Goal: Information Seeking & Learning: Learn about a topic

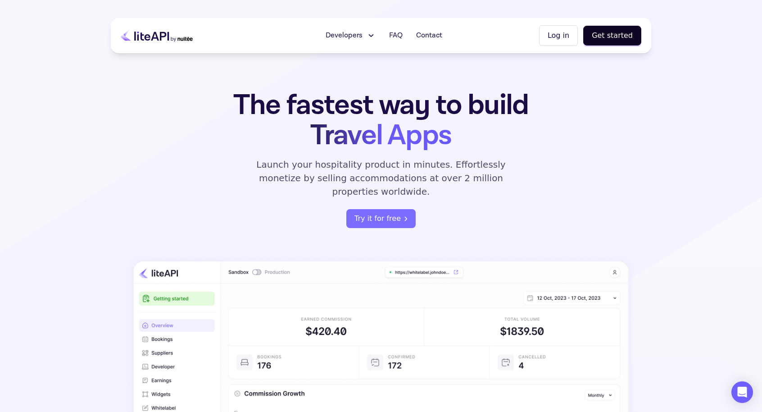
click at [366, 35] on button "Developers" at bounding box center [350, 36] width 61 height 18
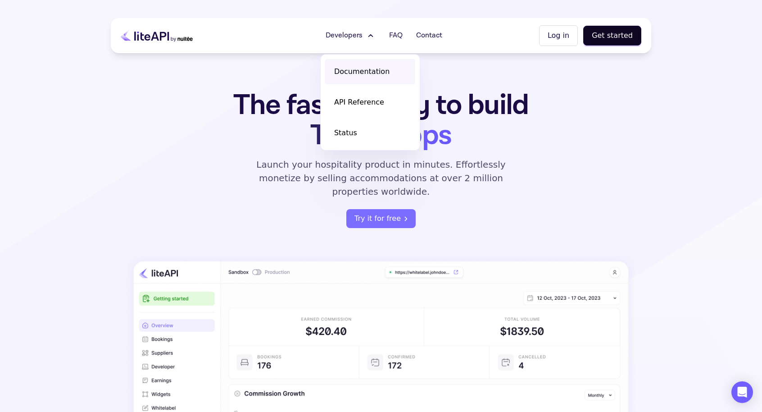
click at [370, 65] on link "Documentation" at bounding box center [370, 71] width 90 height 25
click at [371, 100] on span "API Reference" at bounding box center [359, 102] width 50 height 11
click at [428, 36] on span "Contact" at bounding box center [429, 35] width 26 height 11
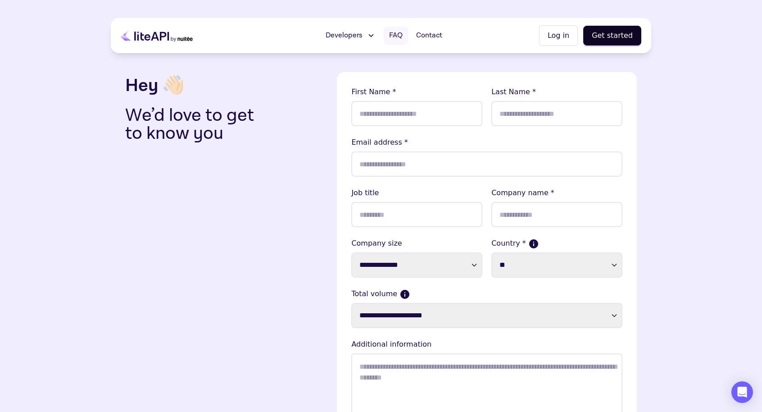
click at [403, 34] on span "FAQ" at bounding box center [396, 35] width 14 height 11
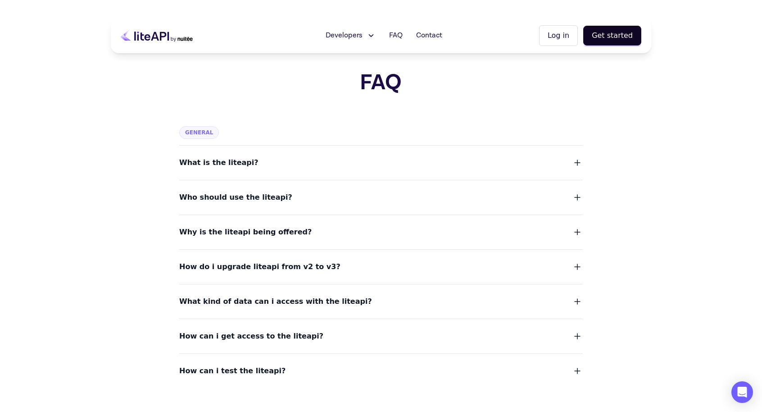
click at [374, 158] on button "What is the liteapi?" at bounding box center [380, 162] width 403 height 13
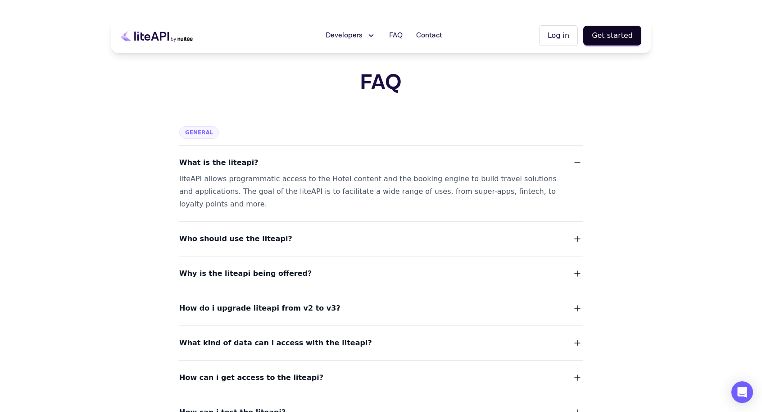
drag, startPoint x: 315, startPoint y: 232, endPoint x: 304, endPoint y: 255, distance: 26.0
click at [304, 255] on dl "What is the liteapi? liteAPI allows programmatic access to the Hotel content an…" at bounding box center [380, 281] width 403 height 273
click at [306, 244] on button "Who should use the liteapi?" at bounding box center [380, 238] width 403 height 13
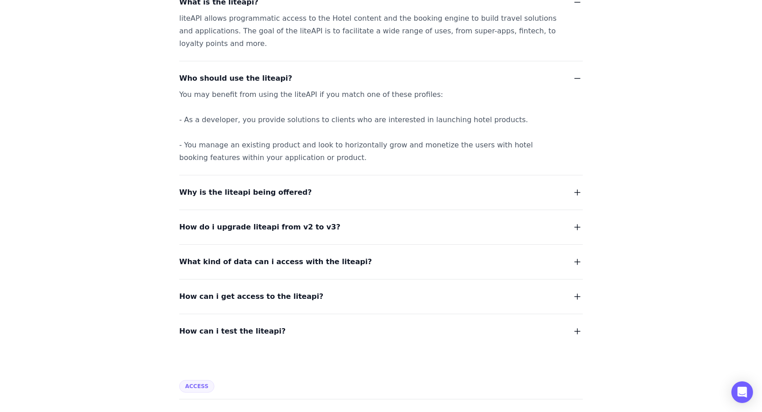
scroll to position [180, 0]
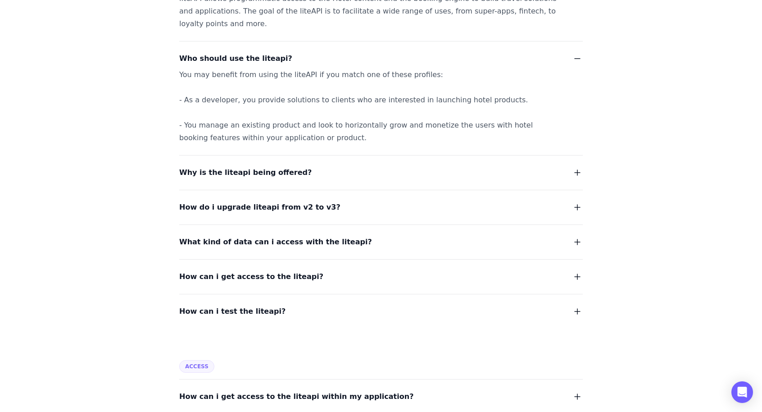
click at [325, 175] on button "Why is the liteapi being offered?" at bounding box center [380, 172] width 403 height 13
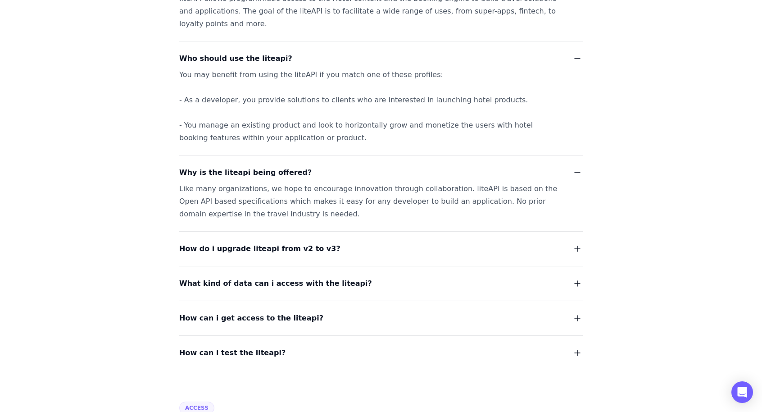
click at [313, 250] on span "How do i upgrade liteapi from v2 to v3?" at bounding box center [259, 248] width 161 height 13
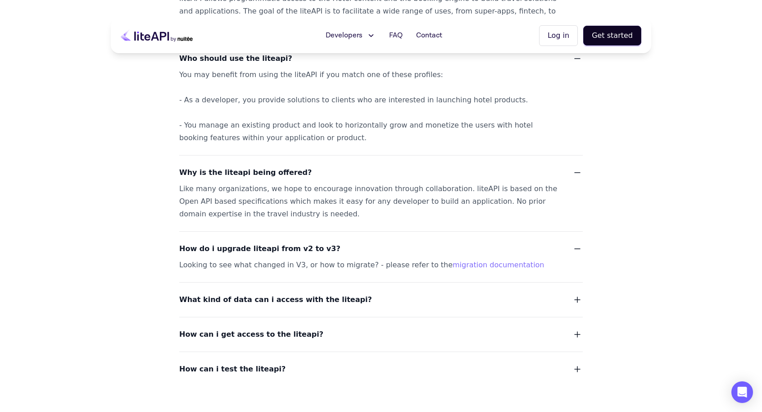
click at [350, 293] on button "What kind of data can i access with the liteapi?" at bounding box center [380, 299] width 403 height 13
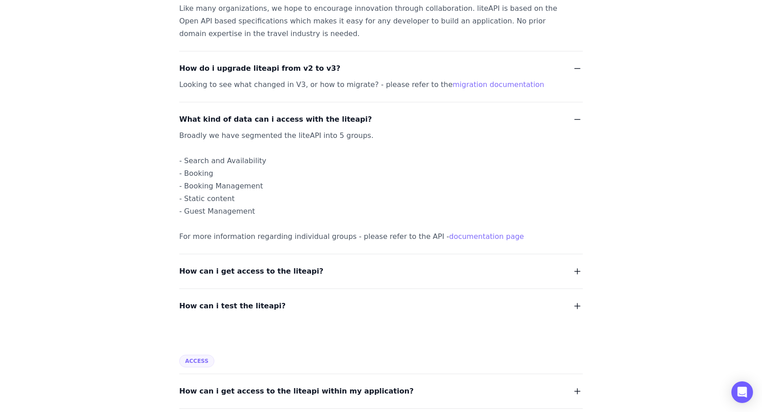
click at [353, 274] on button "How can i get access to the liteapi?" at bounding box center [380, 271] width 403 height 13
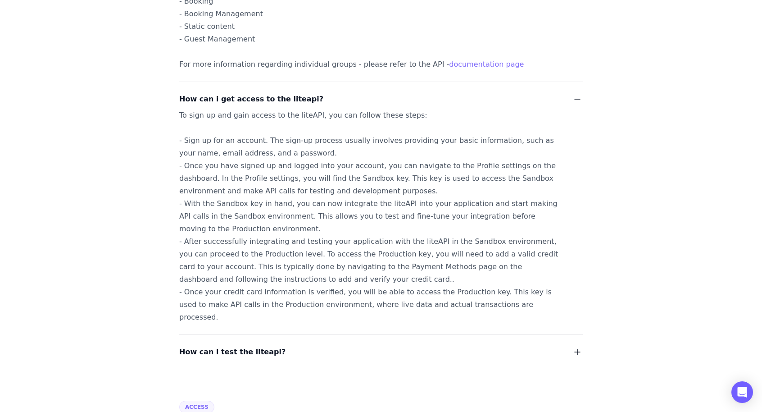
scroll to position [585, 0]
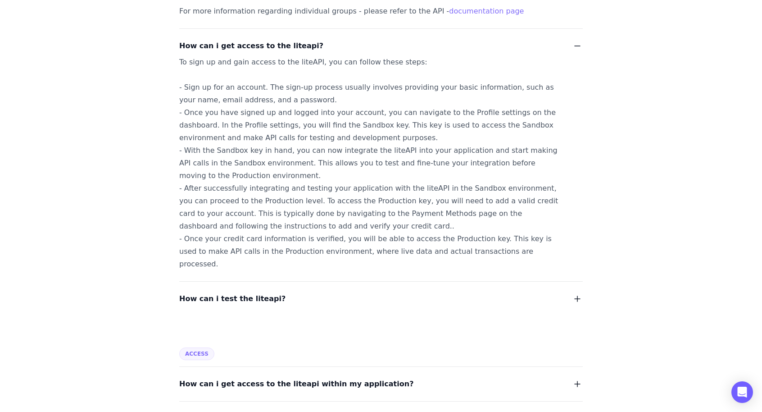
click at [353, 281] on div "How can i test the liteapi?" at bounding box center [380, 293] width 403 height 24
click at [351, 292] on button "How can i test the liteapi?" at bounding box center [380, 298] width 403 height 13
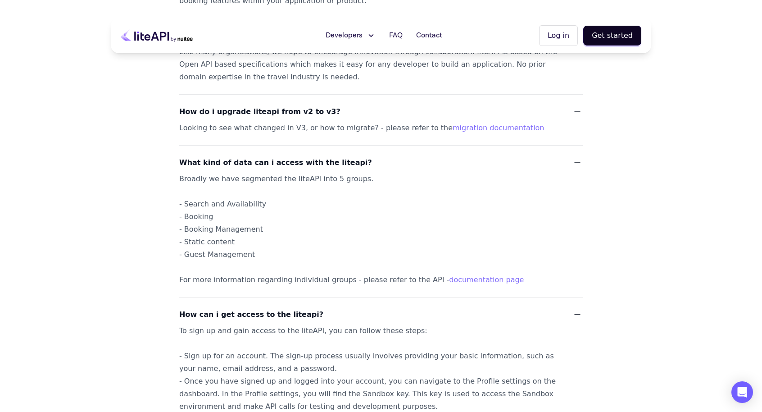
scroll to position [0, 0]
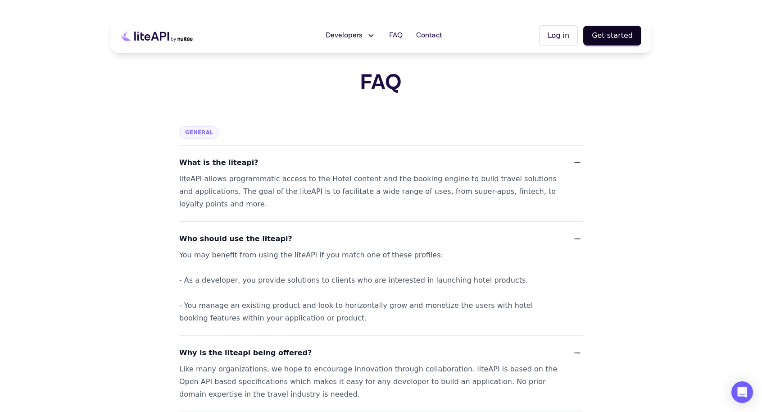
click at [337, 36] on span "Developers" at bounding box center [344, 35] width 37 height 11
click at [170, 42] on icon at bounding box center [157, 35] width 72 height 23
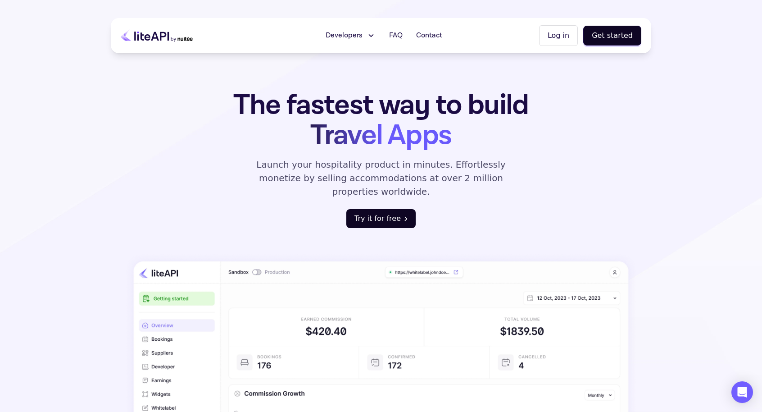
click at [383, 211] on button "Try it for free" at bounding box center [380, 218] width 69 height 19
